Goal: Information Seeking & Learning: Learn about a topic

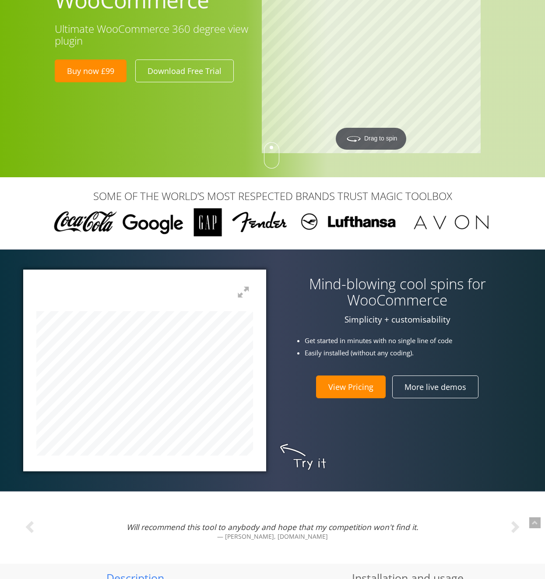
scroll to position [121, 0]
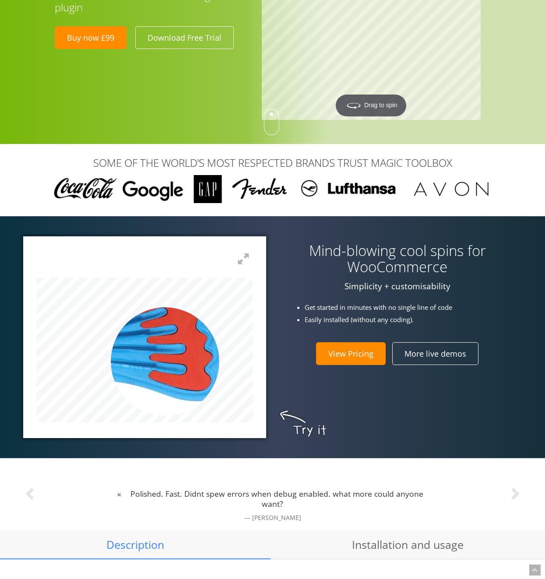
drag, startPoint x: 165, startPoint y: 362, endPoint x: 115, endPoint y: 361, distance: 49.5
click at [159, 362] on img at bounding box center [124, 338] width 438 height 292
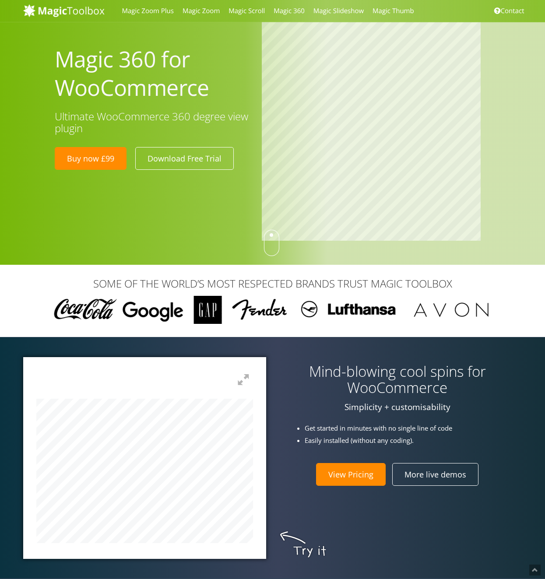
scroll to position [121, 0]
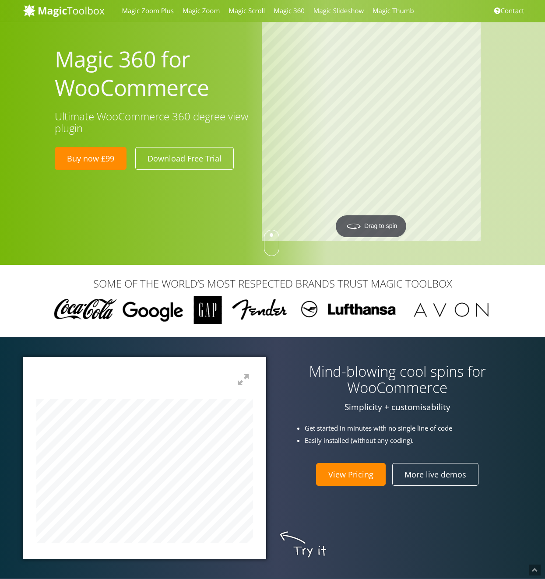
scroll to position [121, 0]
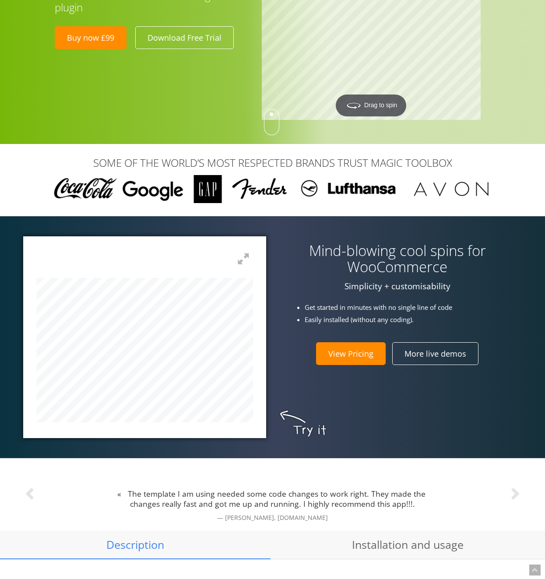
drag, startPoint x: 279, startPoint y: 416, endPoint x: 320, endPoint y: 410, distance: 41.5
click at [284, 409] on div "Mind-blowing cool spins for WooCommerce Simplicity + customisability Get starte…" at bounding box center [273, 336] width 512 height 201
click at [363, 410] on div "Mind-blowing cool spins for WooCommerce Simplicity + customisability Get starte…" at bounding box center [273, 336] width 512 height 201
